Goal: Task Accomplishment & Management: Use online tool/utility

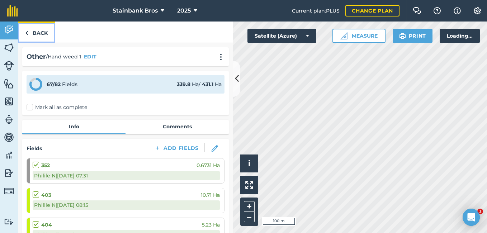
drag, startPoint x: 0, startPoint y: 0, endPoint x: 38, endPoint y: 37, distance: 53.0
click at [38, 37] on link "Back" at bounding box center [36, 32] width 37 height 21
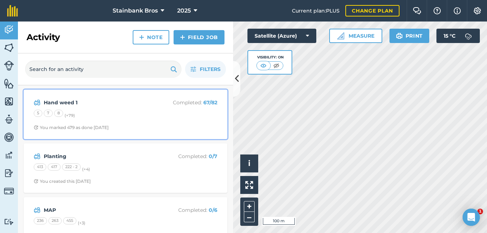
click at [65, 110] on div "5 7 8 (+ 79 )" at bounding box center [125, 114] width 183 height 9
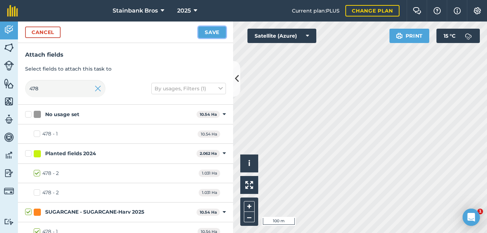
click at [214, 30] on button "Save" at bounding box center [212, 32] width 28 height 11
